Goal: Navigation & Orientation: Find specific page/section

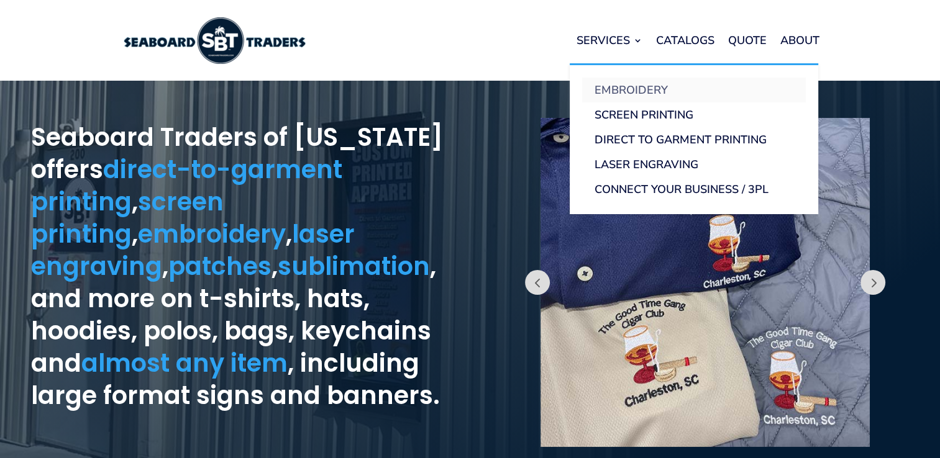
click at [644, 86] on link "Embroidery" at bounding box center [694, 90] width 224 height 25
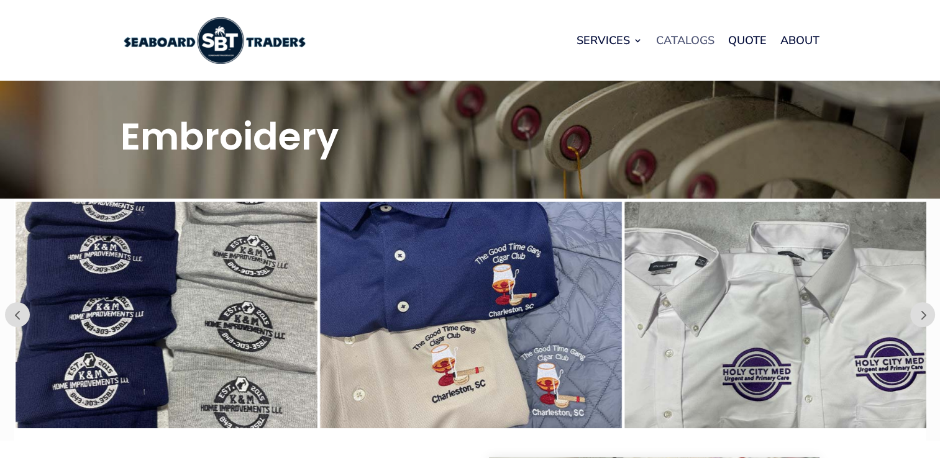
click at [666, 35] on link "Catalogs" at bounding box center [685, 40] width 58 height 47
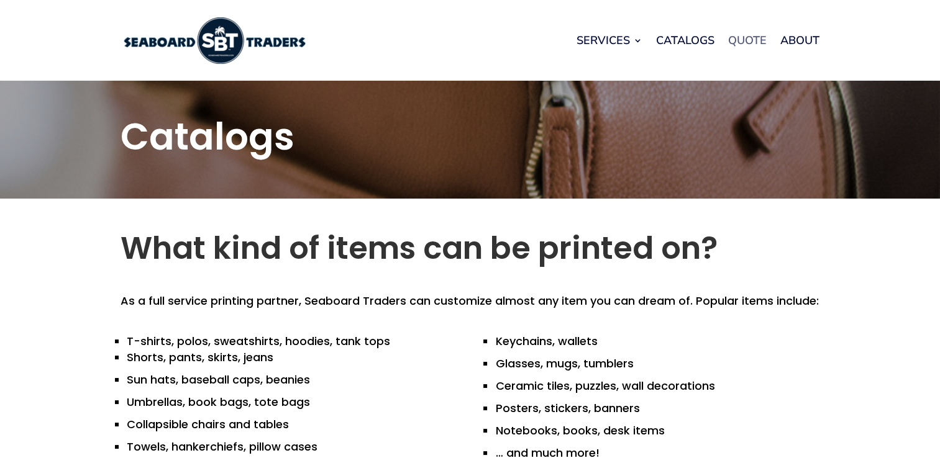
click at [753, 41] on link "Quote" at bounding box center [747, 40] width 39 height 47
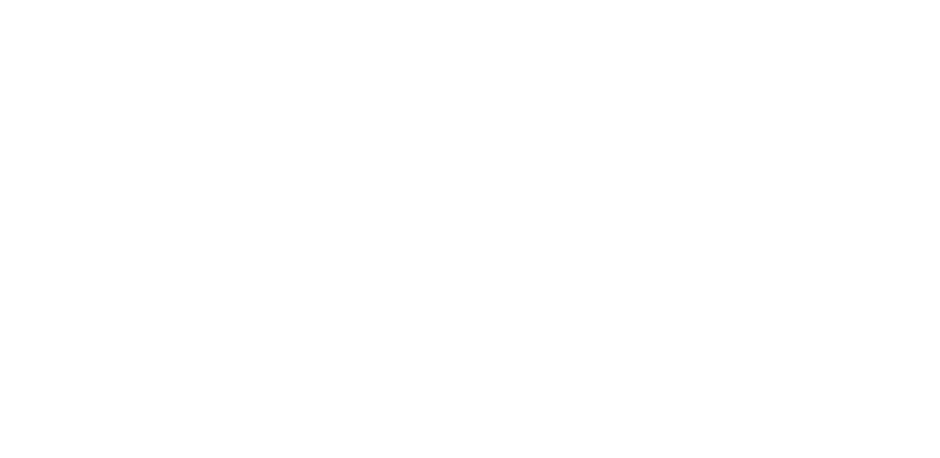
scroll to position [1322, 0]
